Goal: Information Seeking & Learning: Learn about a topic

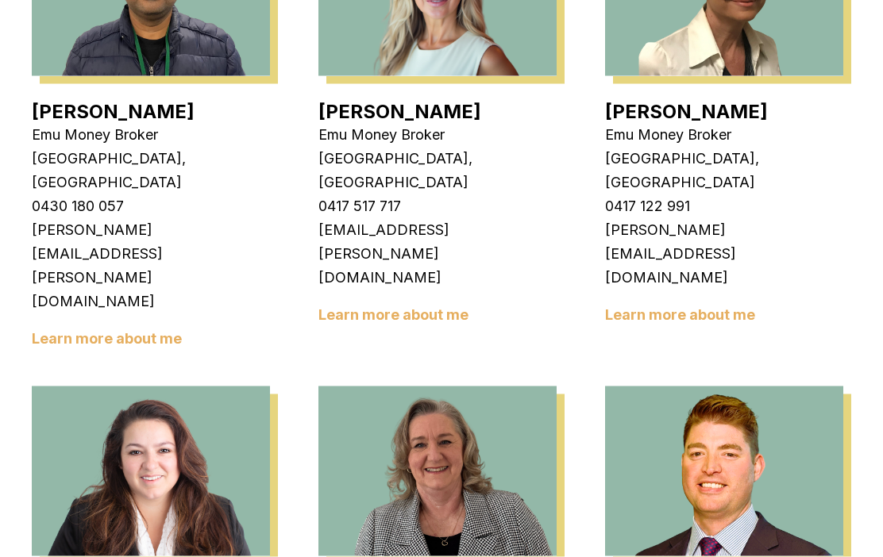
scroll to position [2126, 0]
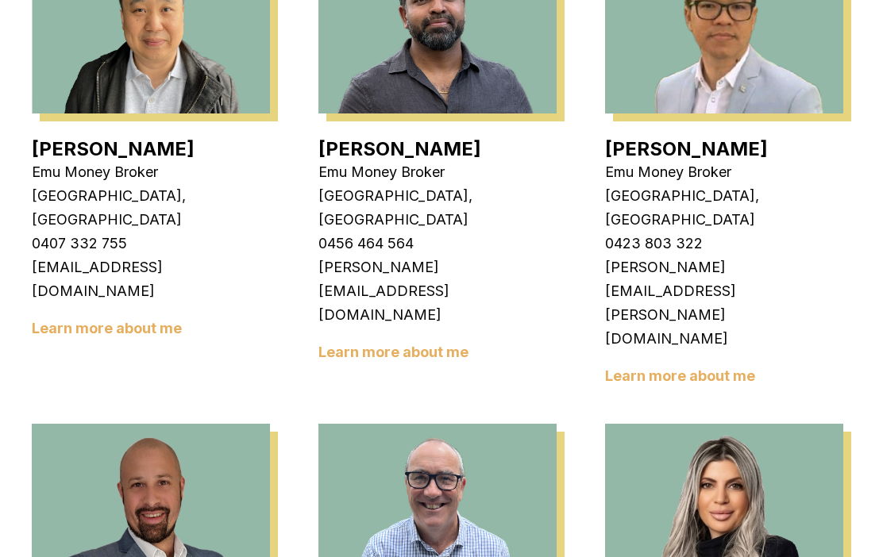
scroll to position [685, 0]
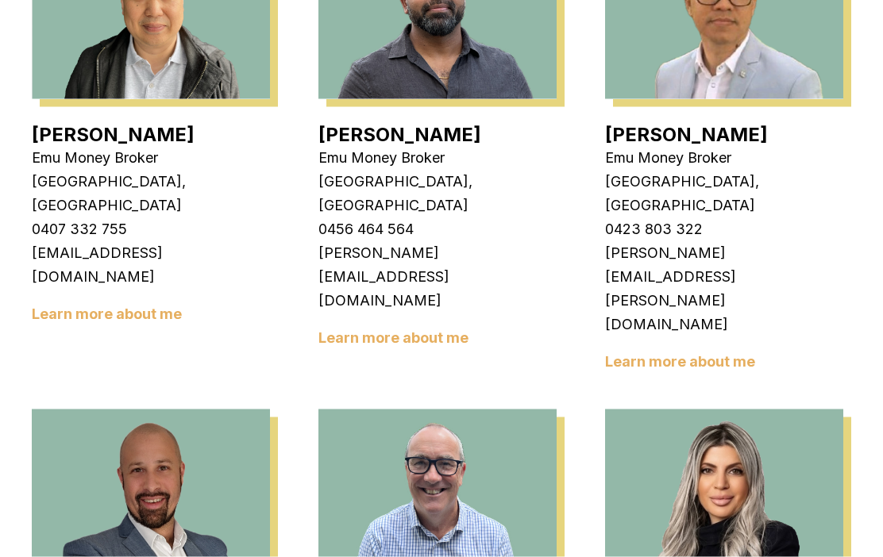
click at [695, 353] on link "Learn more about me" at bounding box center [680, 361] width 150 height 17
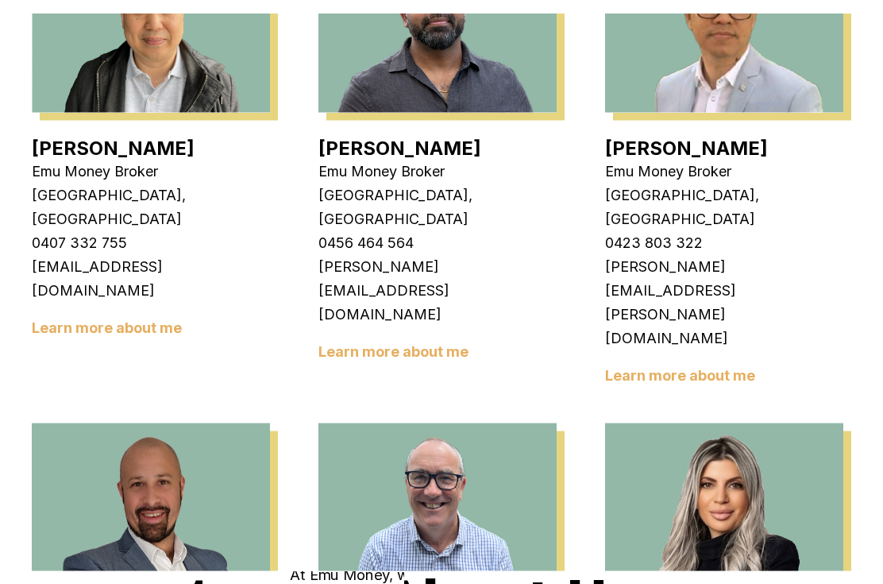
scroll to position [0, 0]
